Goal: Obtain resource: Obtain resource

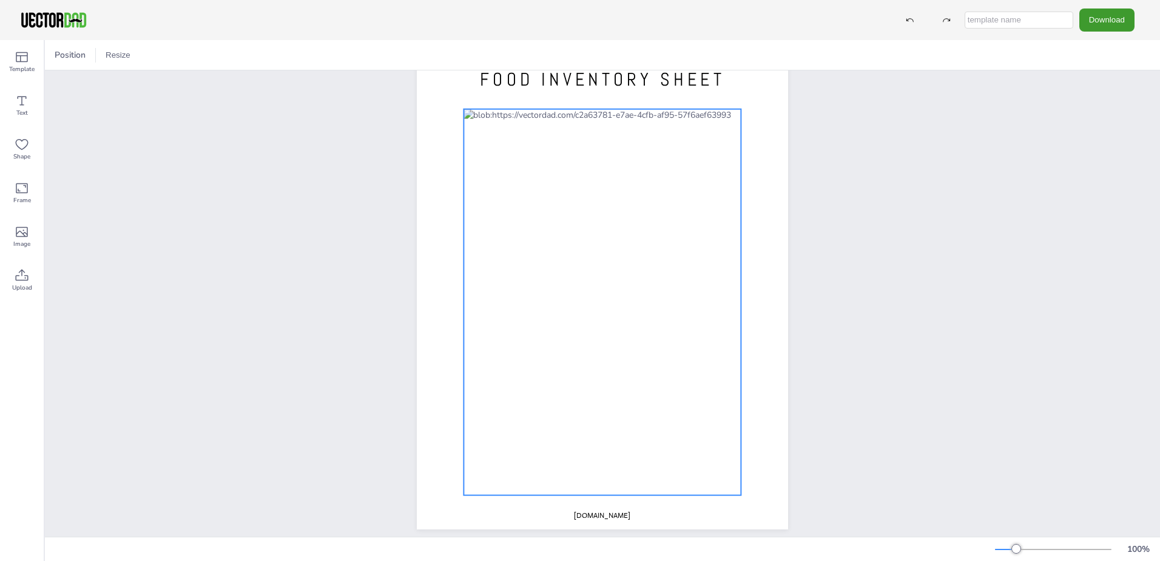
scroll to position [59, 0]
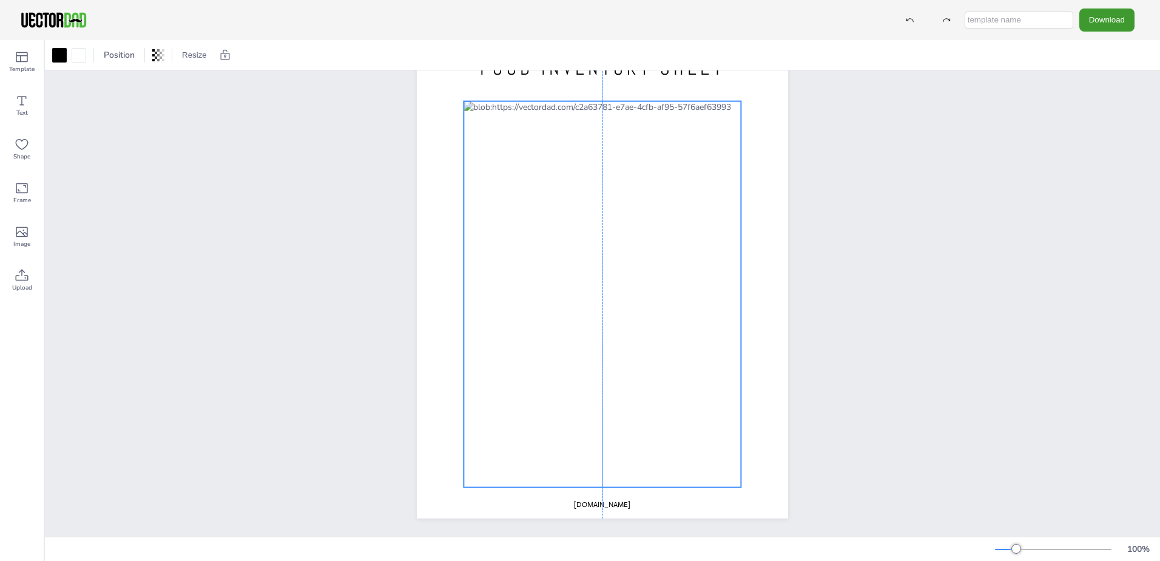
click at [639, 181] on div at bounding box center [601, 294] width 277 height 386
click at [689, 130] on div at bounding box center [601, 294] width 277 height 386
click at [689, 132] on div at bounding box center [601, 294] width 277 height 386
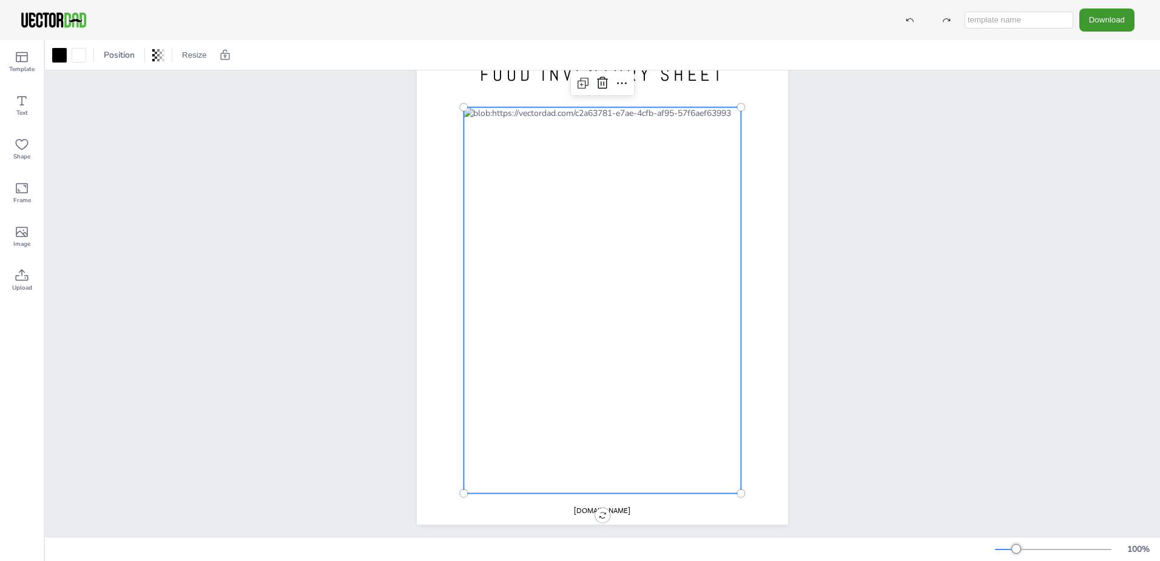
scroll to position [0, 0]
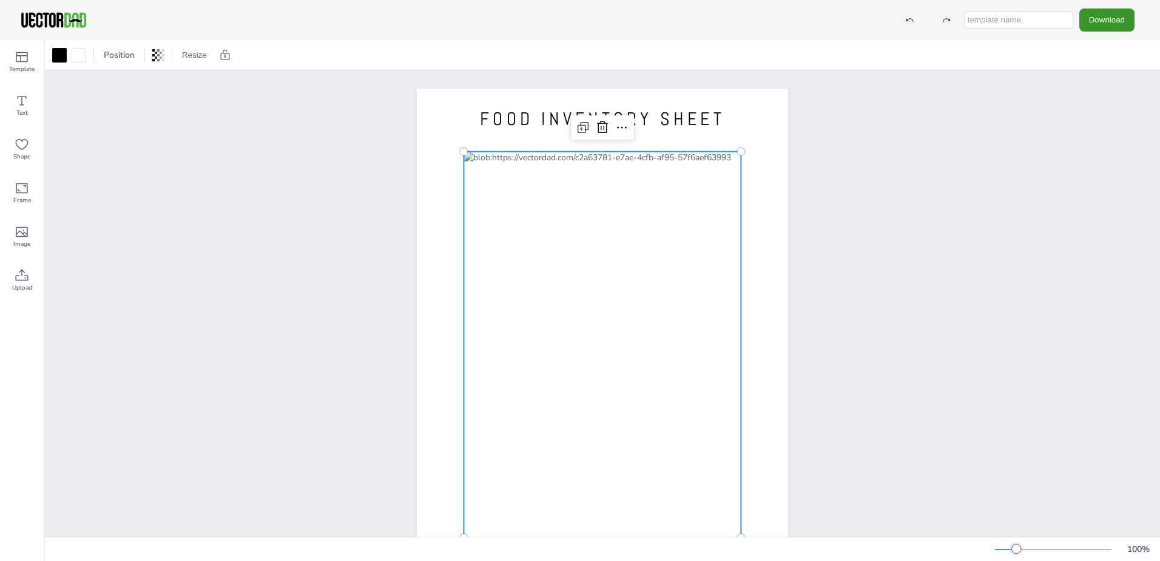
click at [1114, 26] on button "Download" at bounding box center [1106, 19] width 55 height 22
click at [578, 131] on icon at bounding box center [583, 127] width 15 height 15
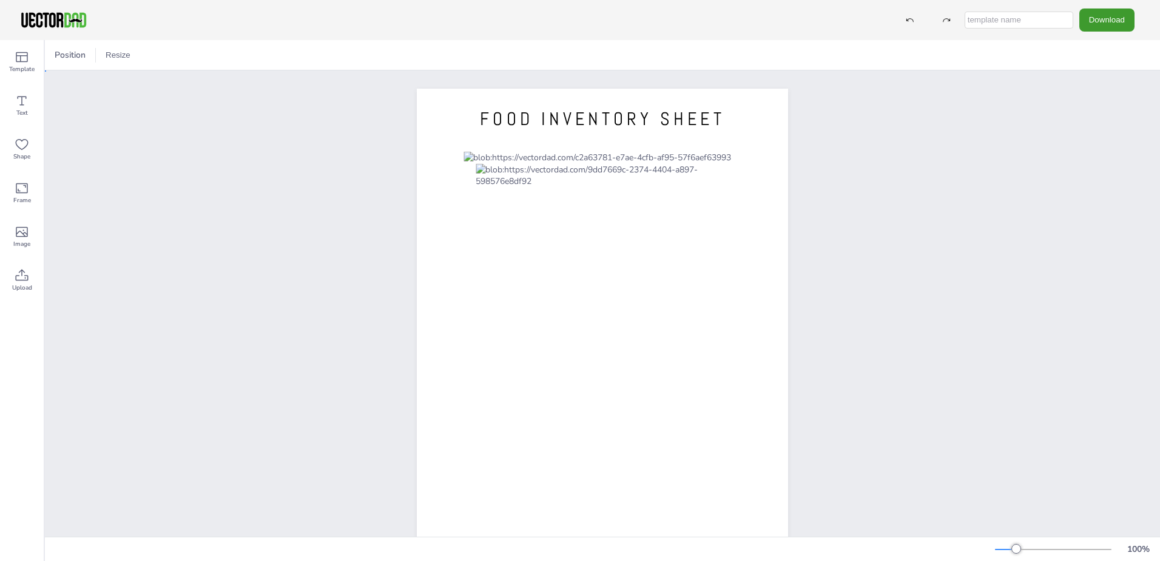
click at [993, 294] on div "[DOMAIN_NAME] FOOD INVENTORY SHEET" at bounding box center [602, 328] width 1115 height 516
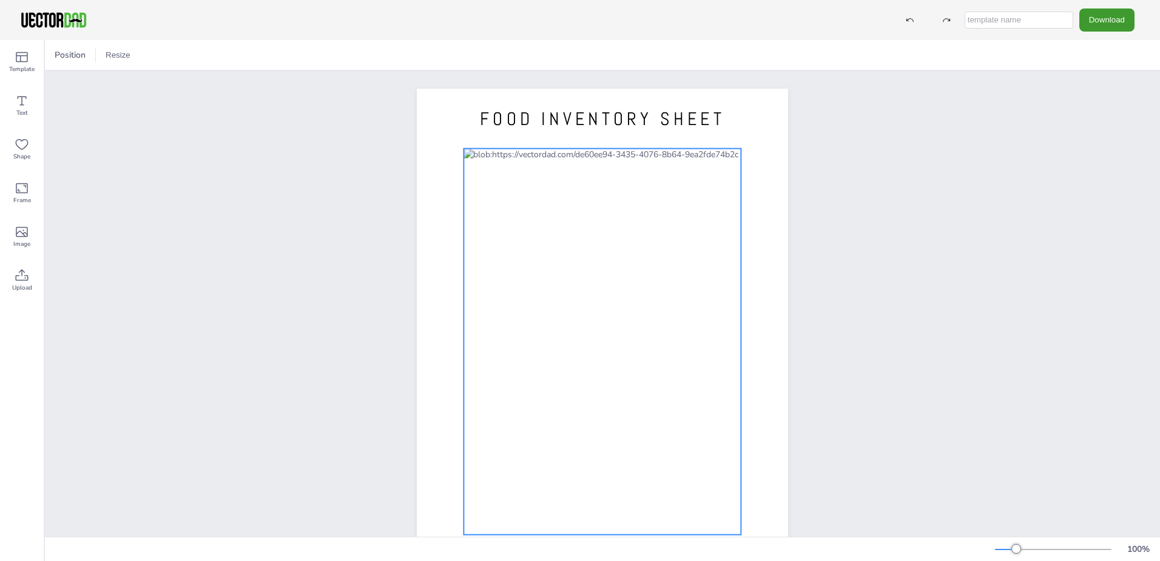
click at [598, 241] on div at bounding box center [601, 342] width 277 height 386
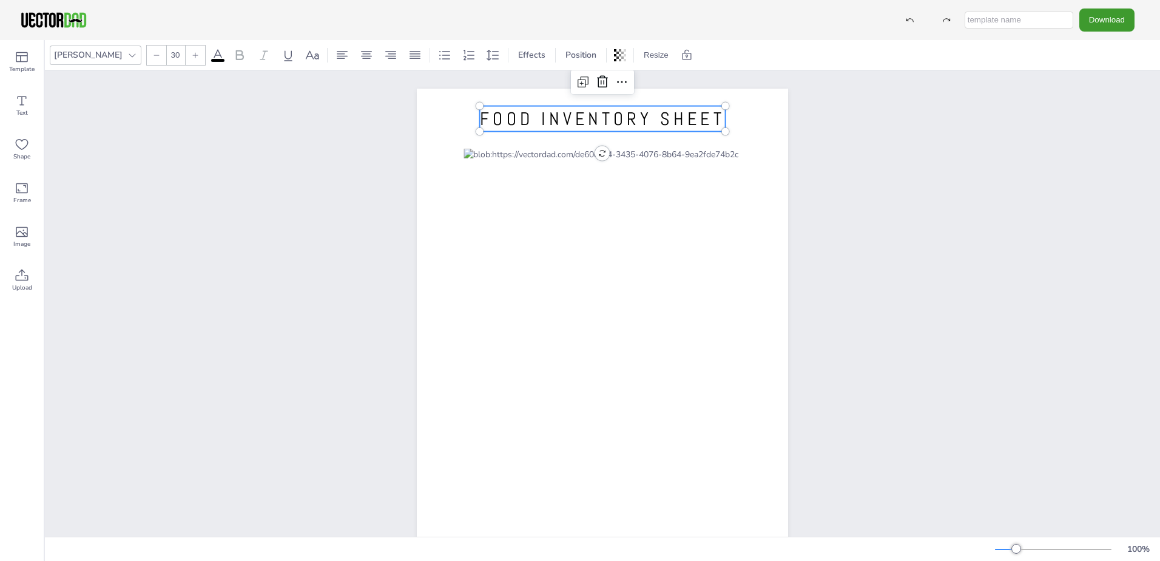
click at [545, 109] on span "FOOD INVENTORY SHEET" at bounding box center [602, 118] width 244 height 23
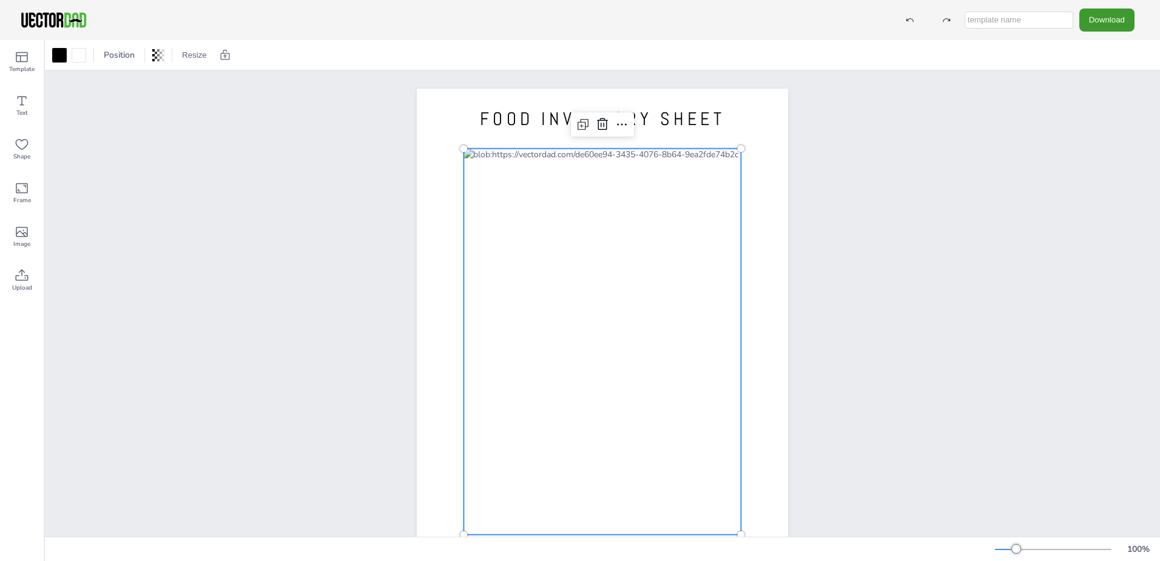
click at [513, 195] on div at bounding box center [601, 342] width 277 height 386
click at [659, 158] on div at bounding box center [601, 342] width 277 height 386
click at [696, 183] on div at bounding box center [601, 342] width 277 height 386
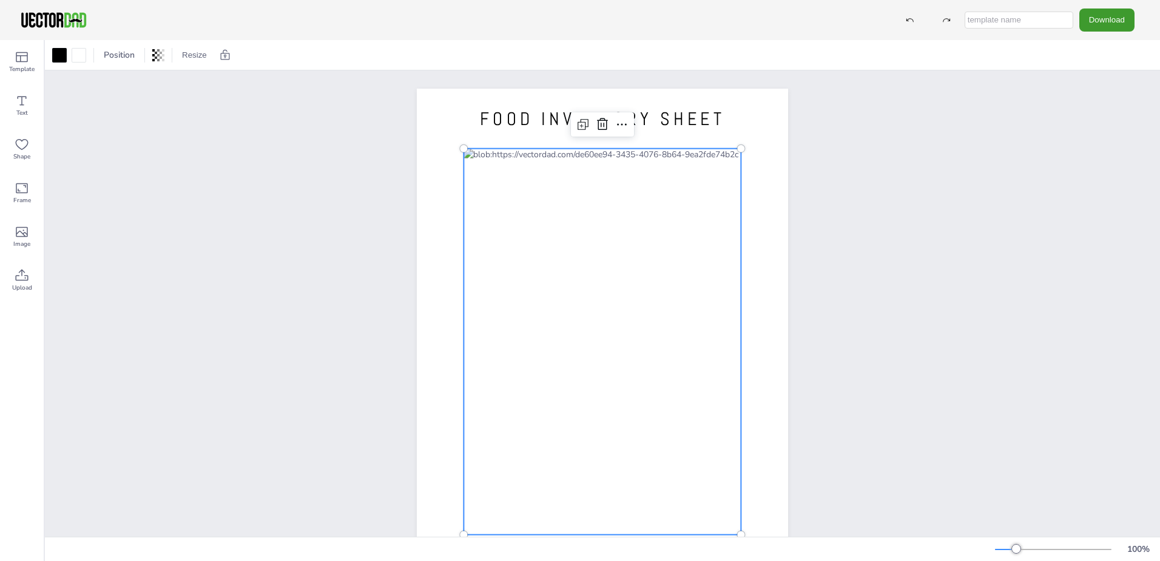
click at [699, 189] on div at bounding box center [601, 342] width 277 height 386
click at [713, 175] on div at bounding box center [601, 342] width 277 height 386
click at [677, 231] on div at bounding box center [601, 342] width 277 height 386
click at [677, 229] on div at bounding box center [601, 342] width 277 height 386
click at [592, 177] on div at bounding box center [601, 342] width 277 height 386
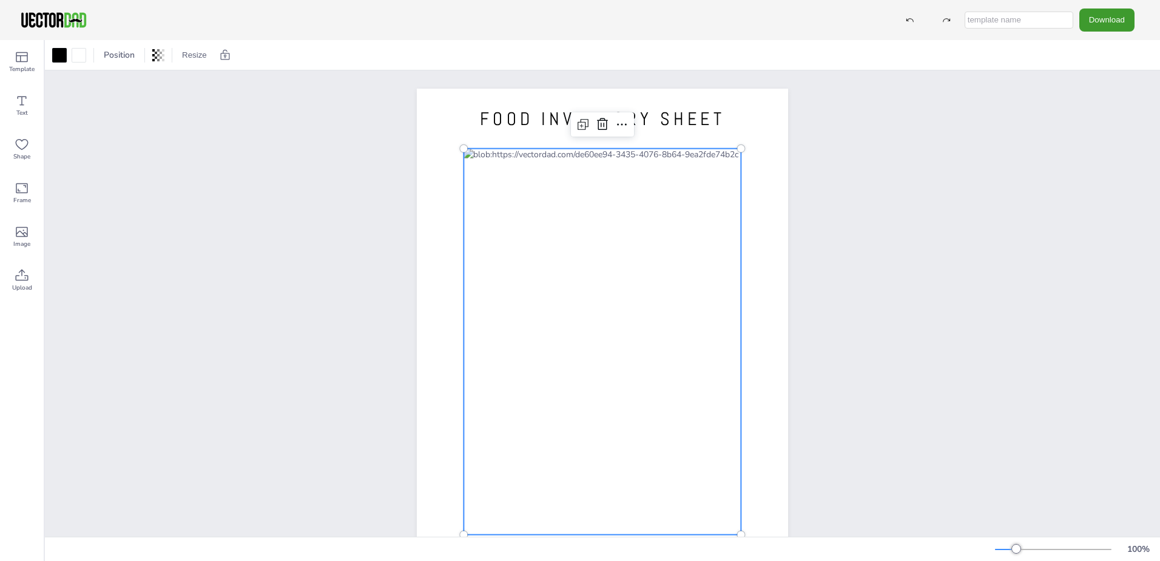
click at [688, 194] on div at bounding box center [601, 342] width 277 height 386
click at [608, 455] on div at bounding box center [601, 342] width 277 height 386
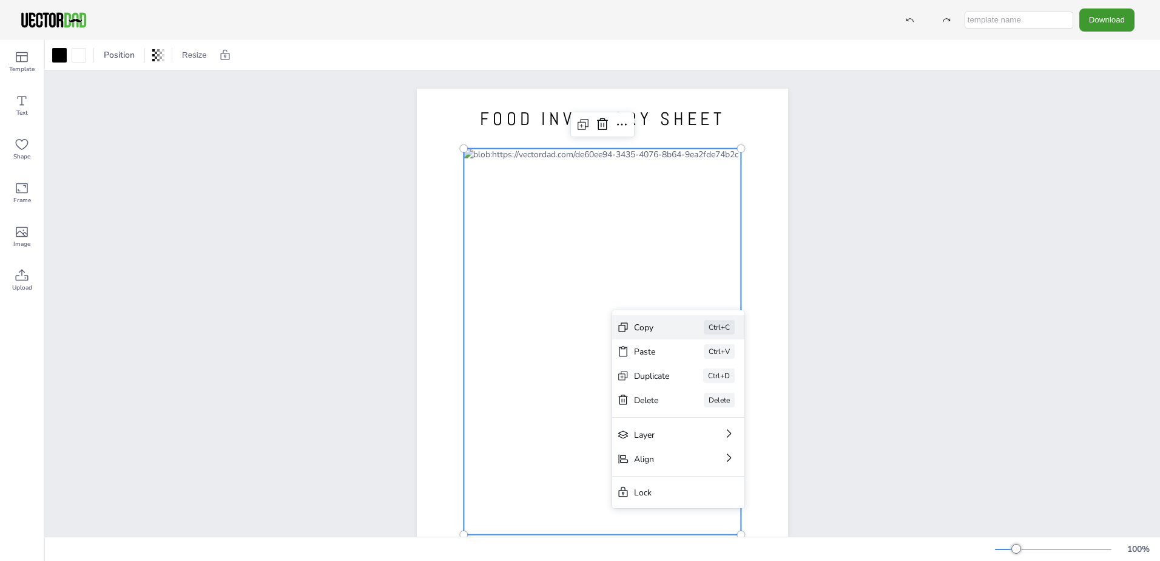
click at [650, 323] on div "Copy" at bounding box center [652, 328] width 36 height 12
